Goal: Task Accomplishment & Management: Complete application form

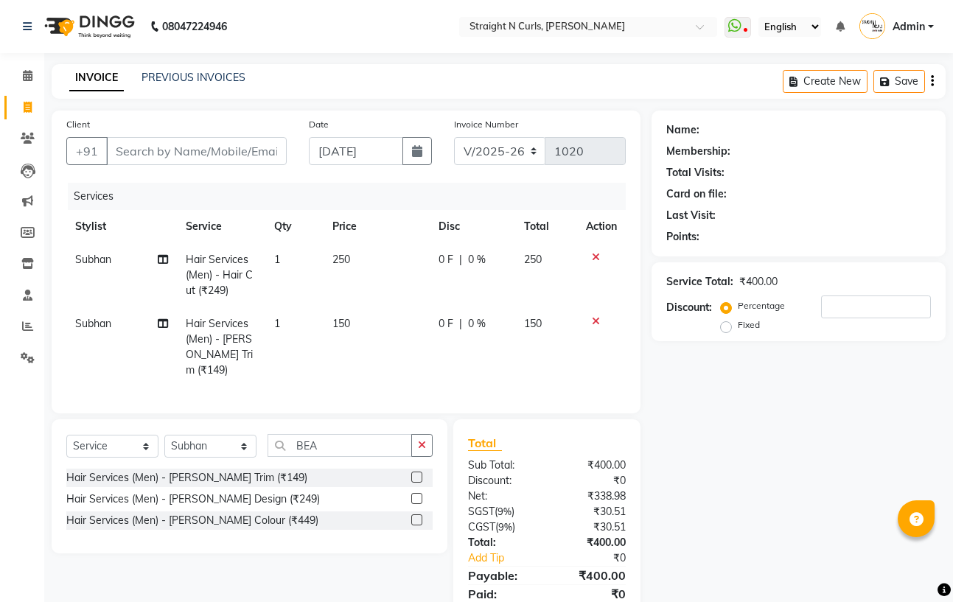
select select "7039"
select select "service"
select select "61431"
click at [156, 142] on input "Client" at bounding box center [196, 151] width 181 height 28
type input "8"
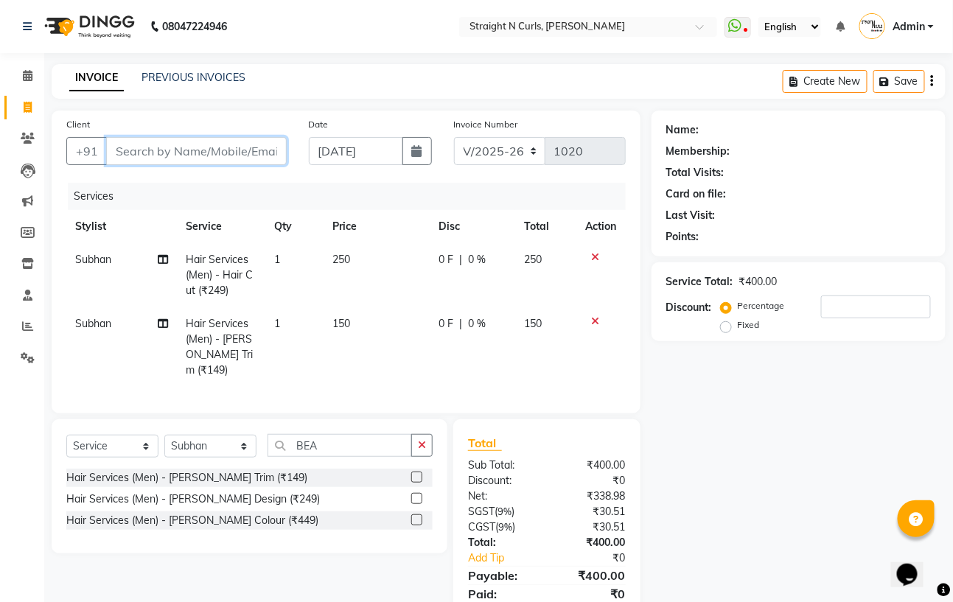
type input "0"
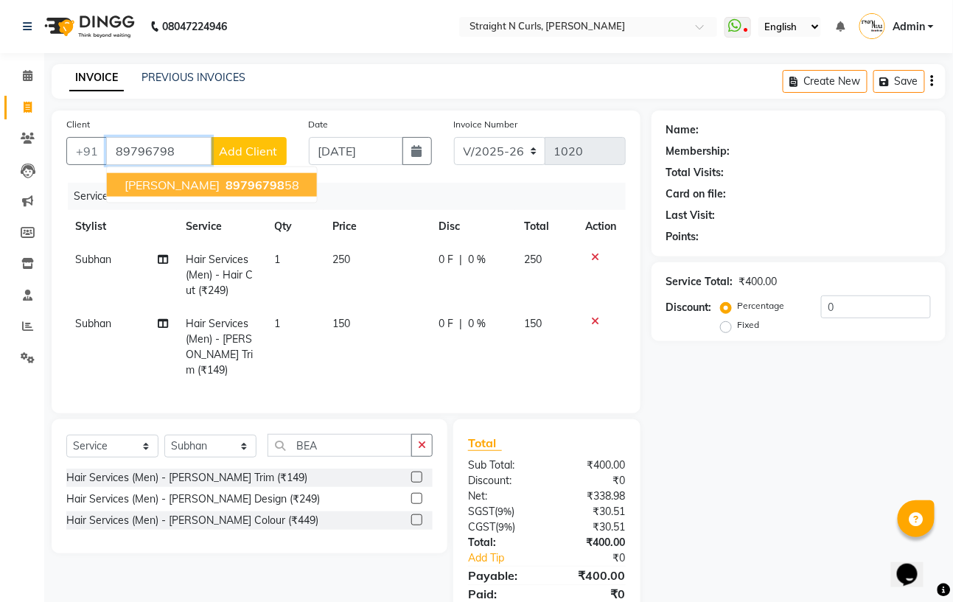
click at [226, 185] on span "89796798" at bounding box center [255, 185] width 59 height 15
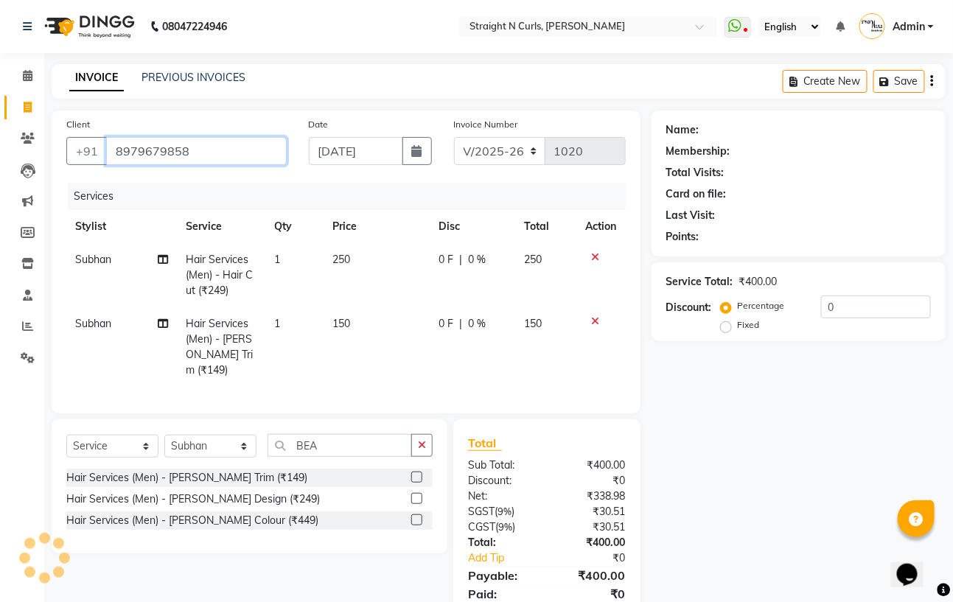
type input "8979679858"
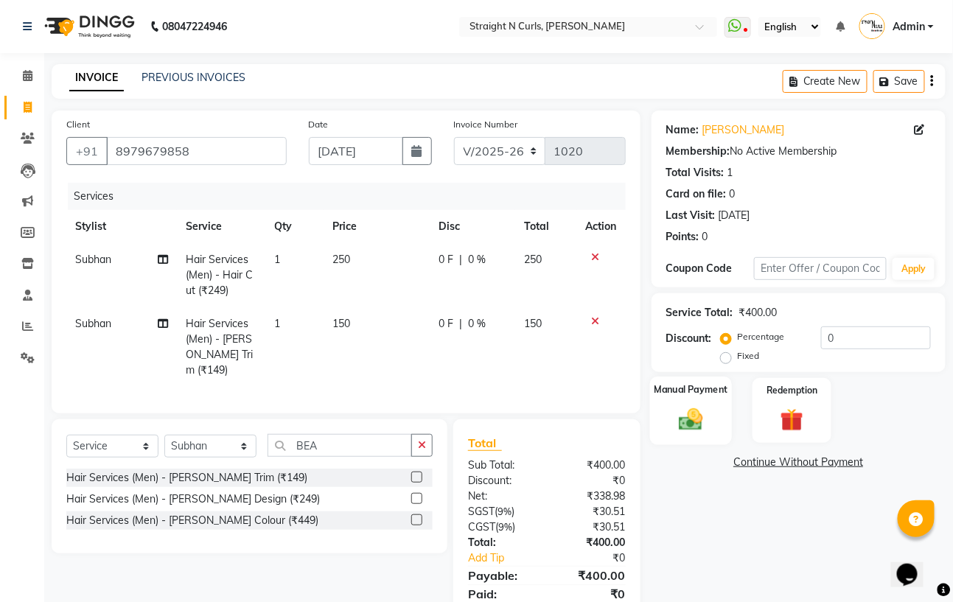
click at [694, 431] on img at bounding box center [691, 419] width 39 height 27
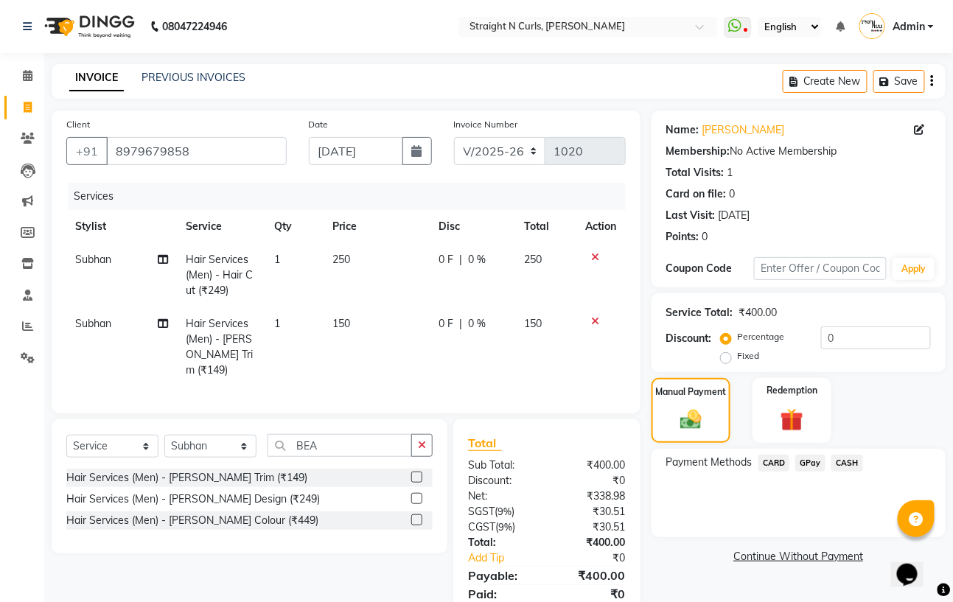
click at [815, 456] on span "GPay" at bounding box center [811, 463] width 30 height 17
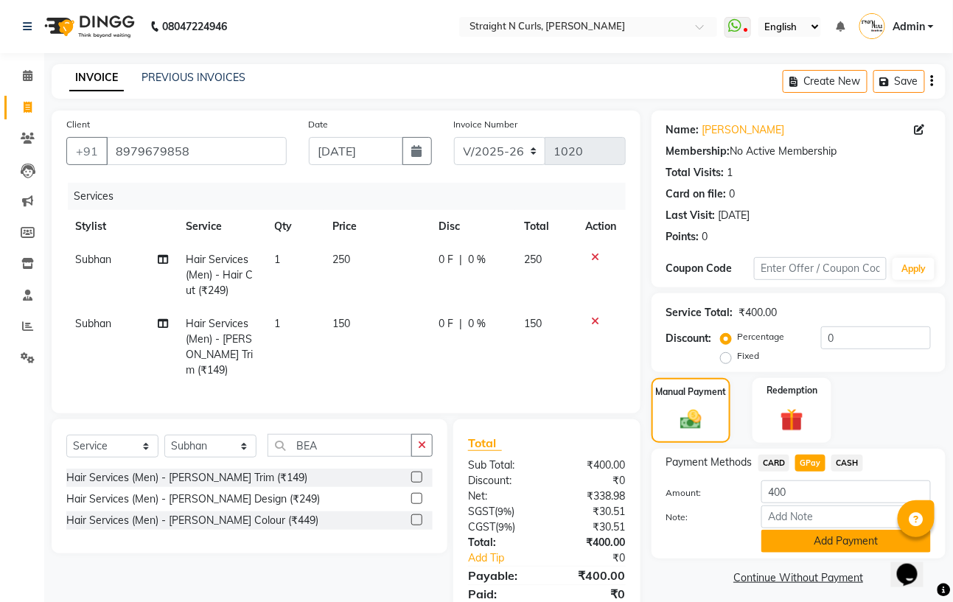
click at [790, 546] on button "Add Payment" at bounding box center [847, 541] width 170 height 23
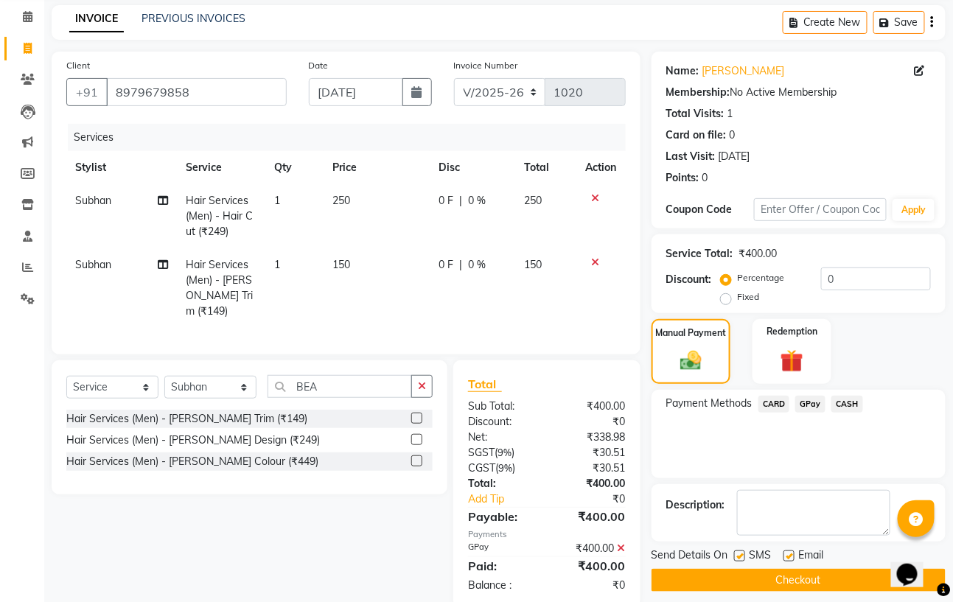
scroll to position [86, 0]
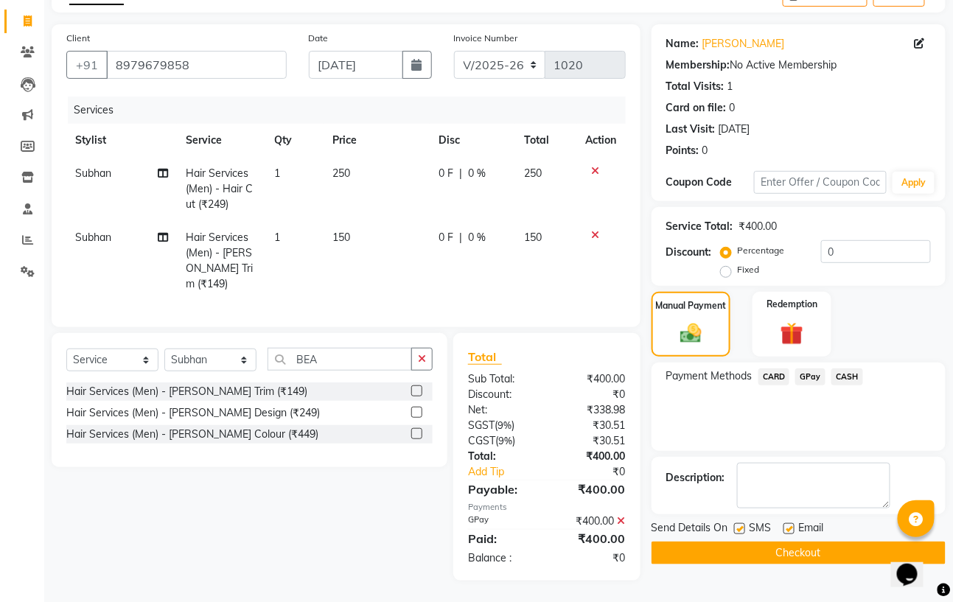
click at [793, 554] on button "Checkout" at bounding box center [799, 553] width 294 height 23
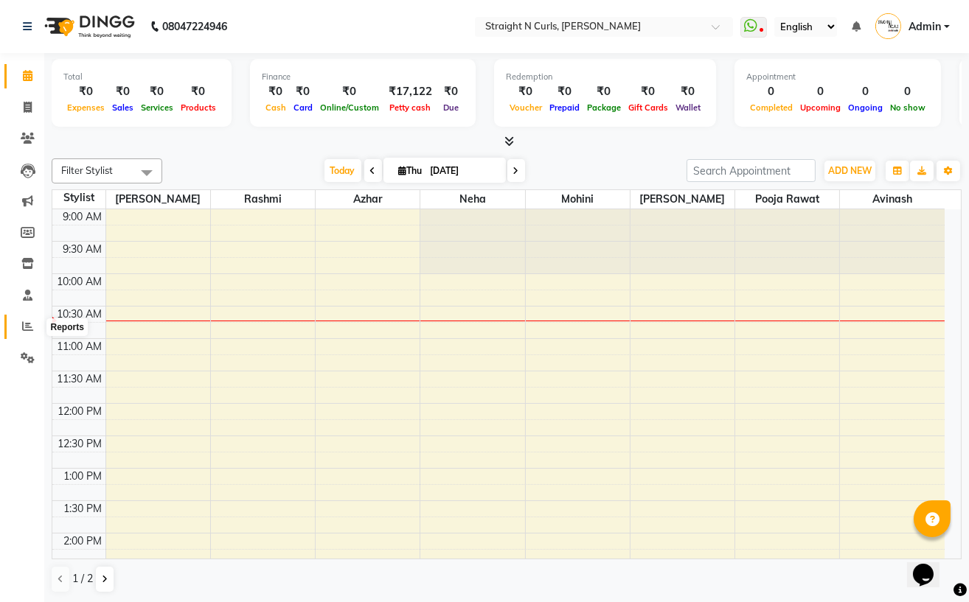
click at [29, 321] on icon at bounding box center [27, 326] width 11 height 11
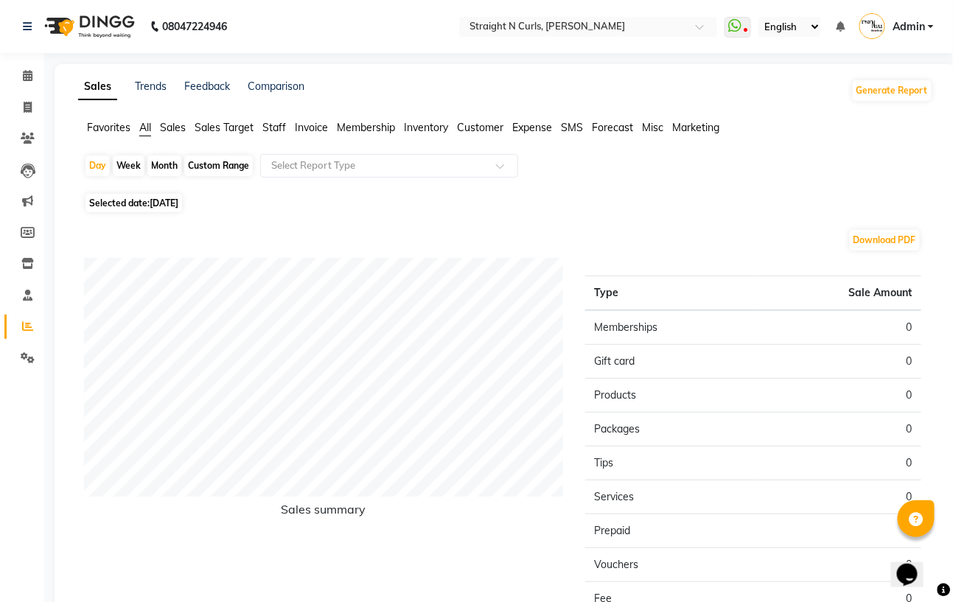
click at [210, 161] on div "Custom Range" at bounding box center [218, 166] width 69 height 21
select select "9"
select select "2025"
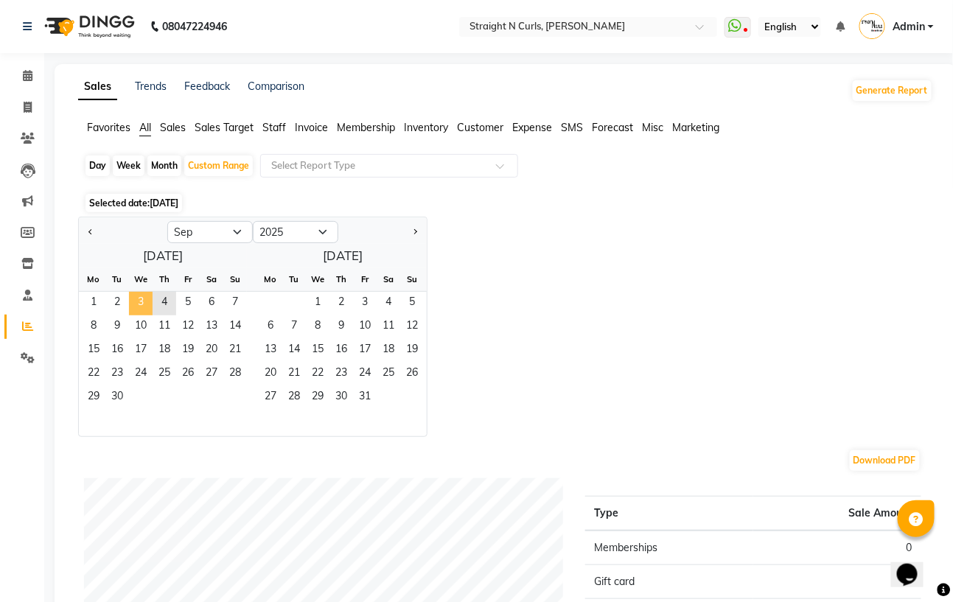
click at [145, 304] on span "3" at bounding box center [141, 304] width 24 height 24
click at [167, 302] on span "4" at bounding box center [165, 304] width 24 height 24
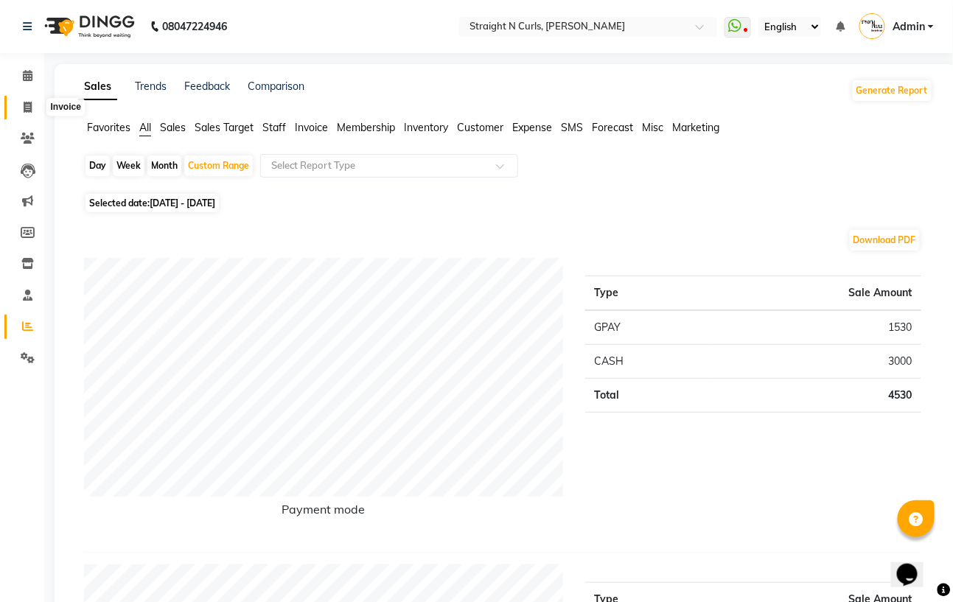
click at [25, 106] on icon at bounding box center [28, 107] width 8 height 11
select select "service"
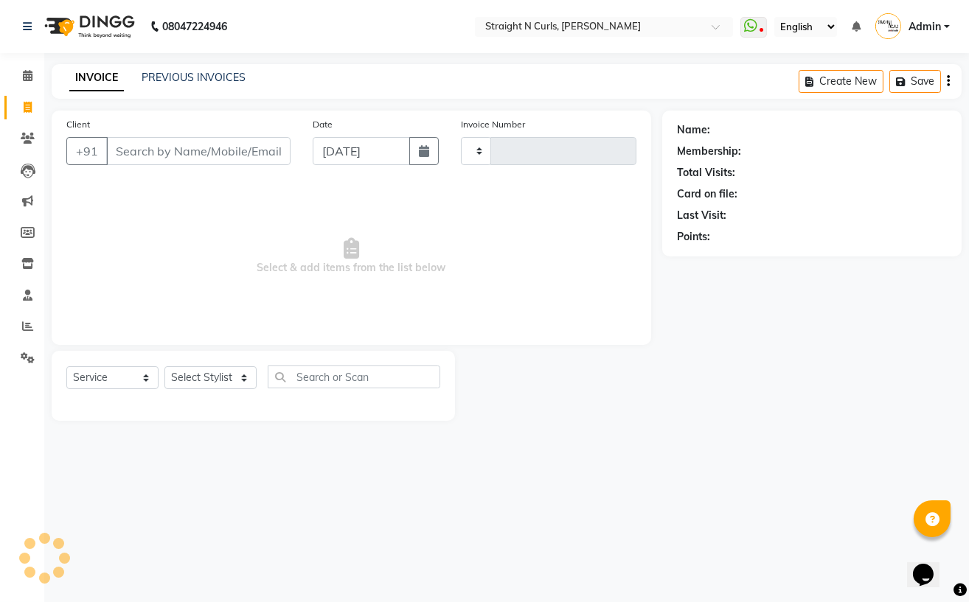
type input "1021"
select select "7039"
